Goal: Book appointment/travel/reservation

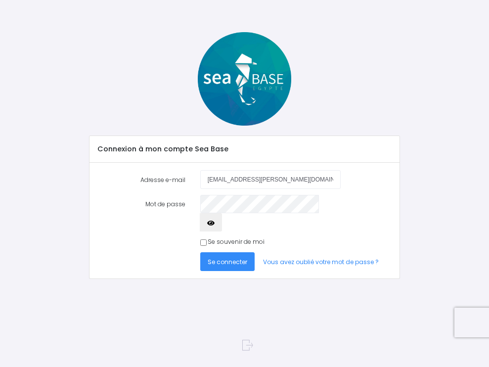
type input "[EMAIL_ADDRESS][PERSON_NAME][DOMAIN_NAME]"
click at [229, 258] on span "Se connecter" at bounding box center [228, 262] width 40 height 8
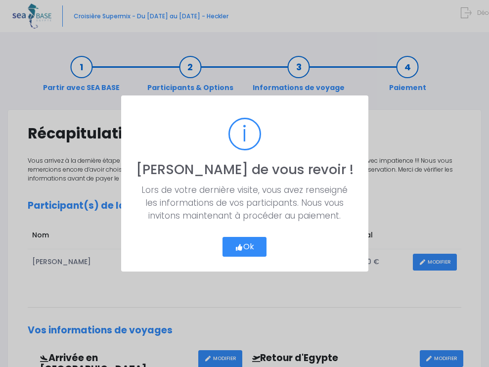
click at [241, 247] on icon "button" at bounding box center [239, 247] width 8 height 0
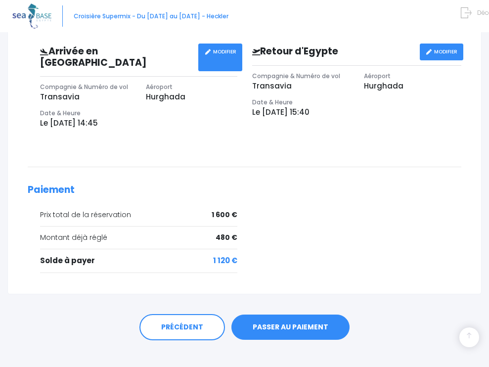
scroll to position [306, 0]
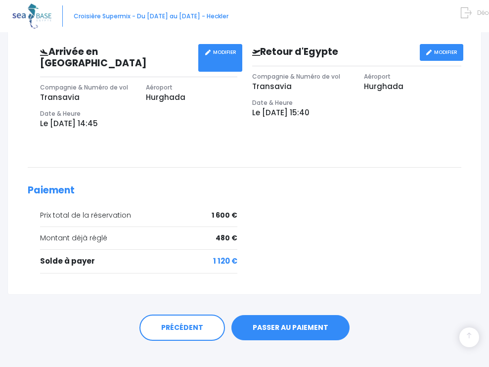
click at [282, 315] on link "PASSER AU PAIEMENT" at bounding box center [291, 328] width 118 height 26
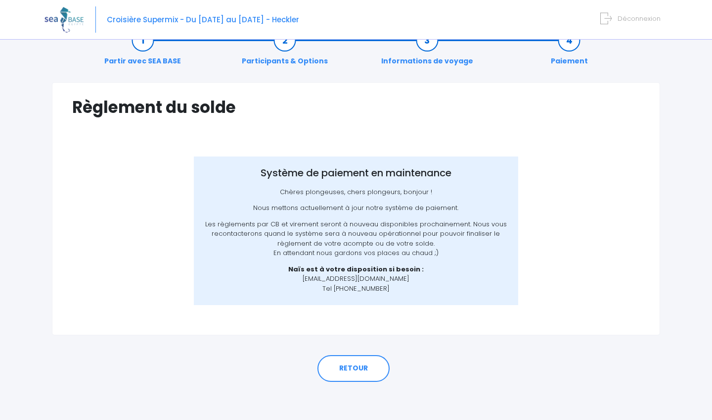
scroll to position [26, 0]
click at [354, 366] on link "RETOUR" at bounding box center [354, 369] width 72 height 27
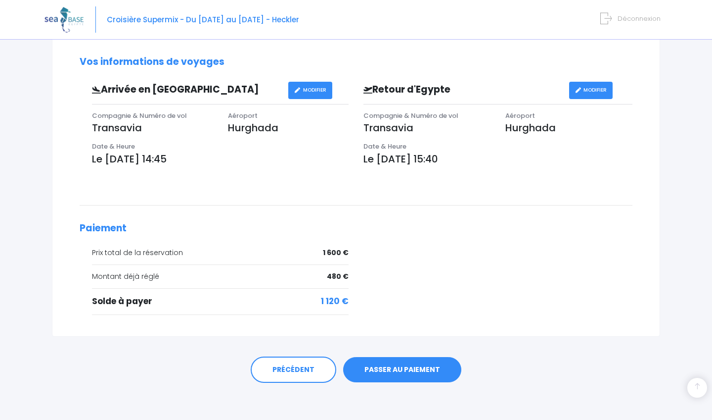
scroll to position [273, 0]
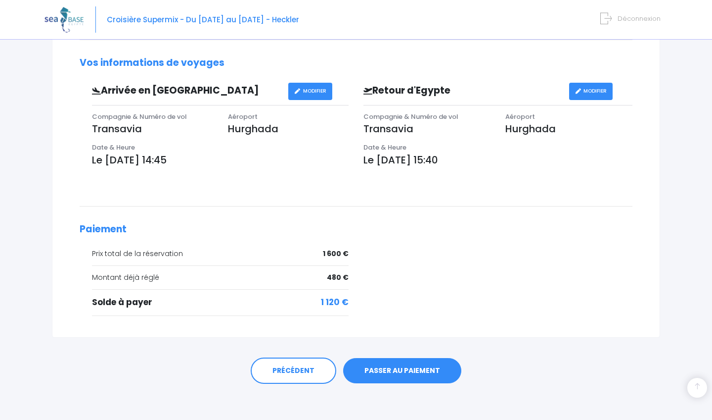
click at [387, 367] on link "PASSER AU PAIEMENT" at bounding box center [402, 371] width 118 height 26
